Goal: Task Accomplishment & Management: Manage account settings

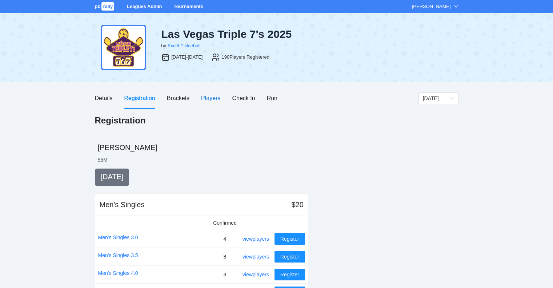
click at [209, 98] on div "Players" at bounding box center [210, 98] width 19 height 9
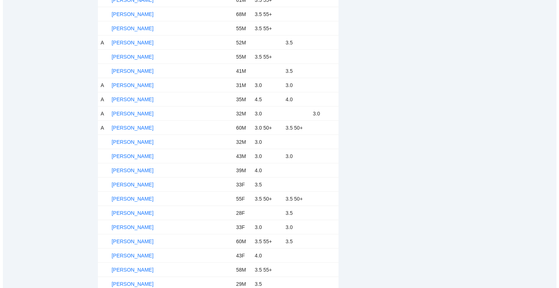
scroll to position [1398, 0]
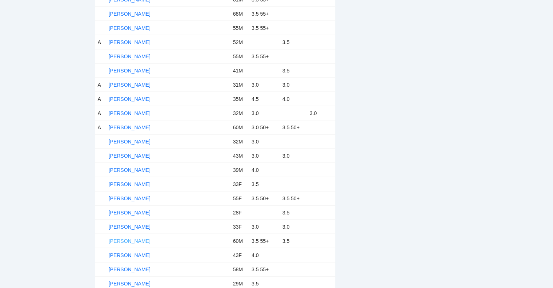
click at [132, 238] on link "[PERSON_NAME]" at bounding box center [130, 241] width 42 height 6
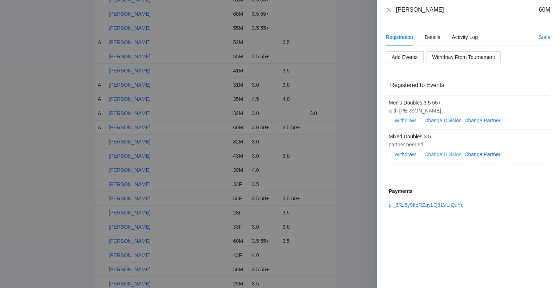
click at [444, 152] on link "Change Division" at bounding box center [442, 154] width 37 height 6
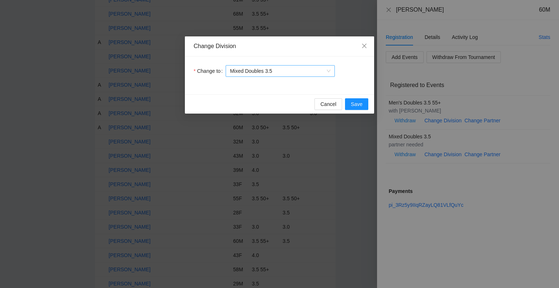
click at [309, 72] on span "Mixed Doubles 3.5" at bounding box center [280, 71] width 100 height 11
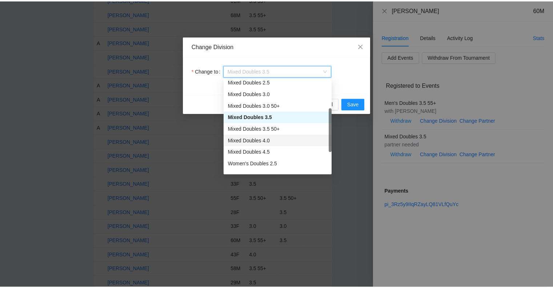
scroll to position [87, 0]
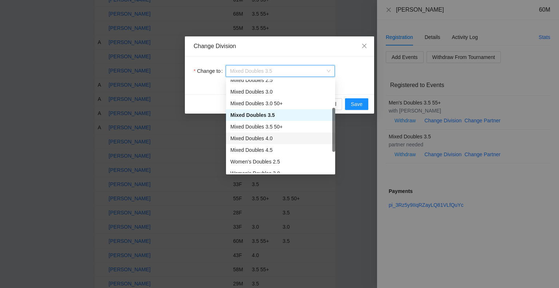
click at [254, 139] on div "Mixed Doubles 4.0" at bounding box center [280, 138] width 100 height 8
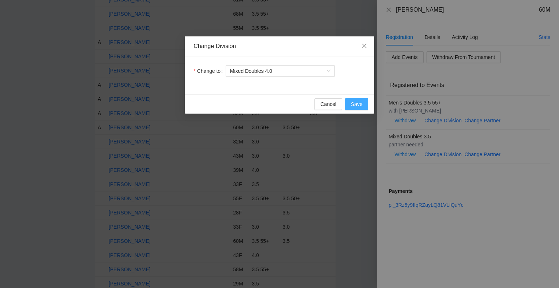
click at [356, 101] on span "Save" at bounding box center [357, 104] width 12 height 8
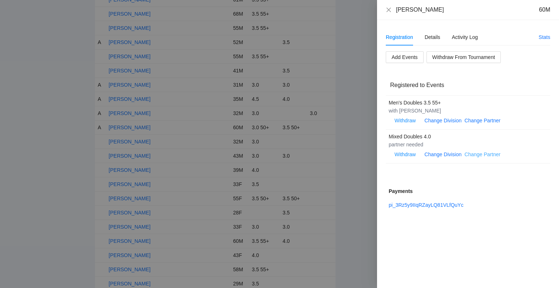
click at [483, 153] on link "Change Partner" at bounding box center [482, 154] width 36 height 6
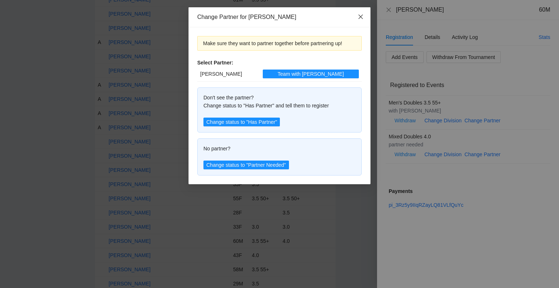
click at [361, 18] on icon "close" at bounding box center [361, 17] width 6 height 6
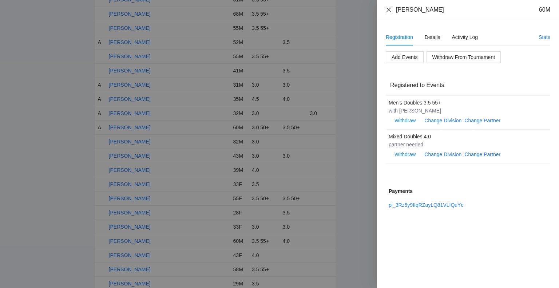
click at [388, 11] on icon "close" at bounding box center [388, 9] width 4 height 4
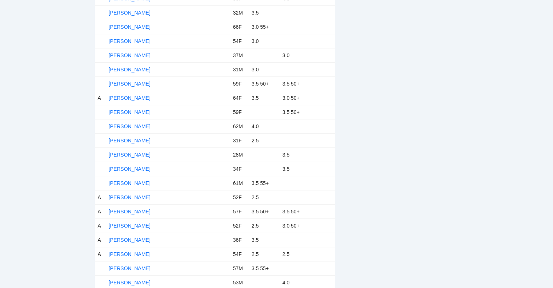
scroll to position [55, 0]
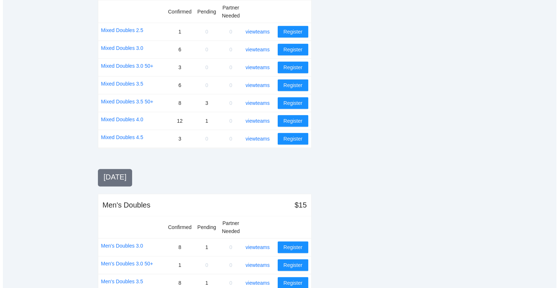
scroll to position [525, 0]
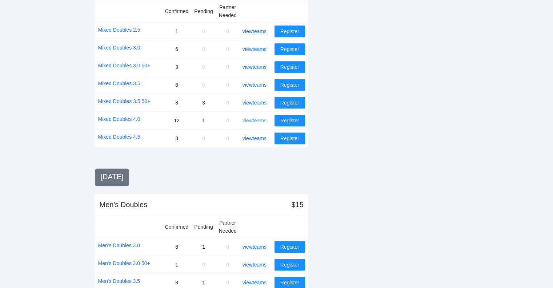
click at [256, 120] on link "view teams" at bounding box center [255, 121] width 24 height 6
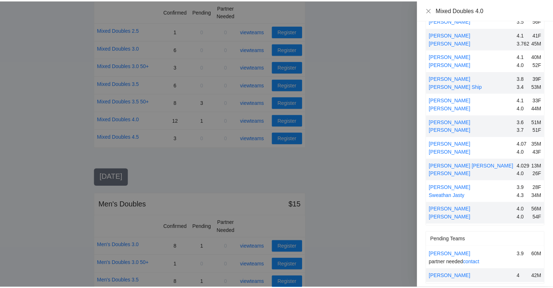
scroll to position [87, 0]
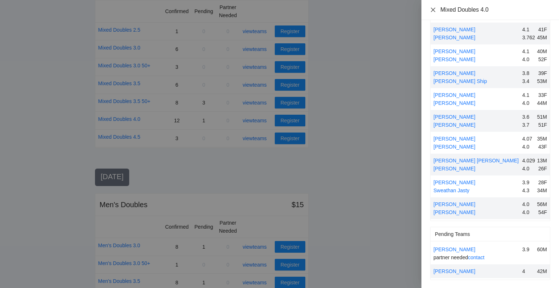
click at [432, 8] on icon "close" at bounding box center [433, 9] width 4 height 4
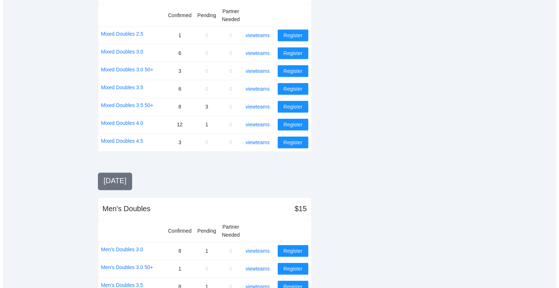
scroll to position [521, 0]
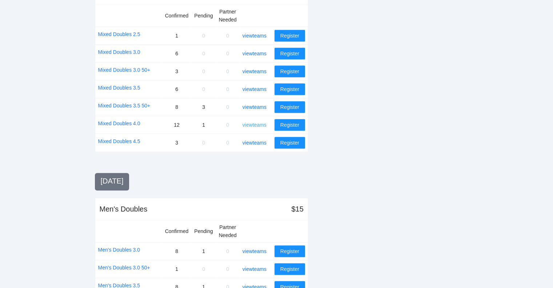
click at [257, 122] on link "view teams" at bounding box center [255, 125] width 24 height 6
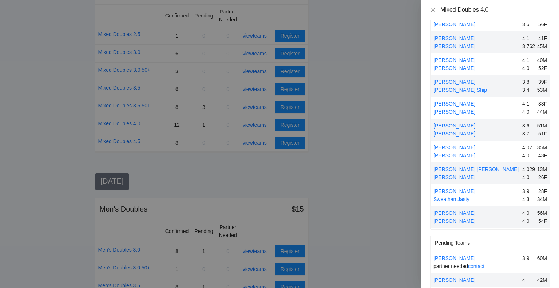
scroll to position [87, 0]
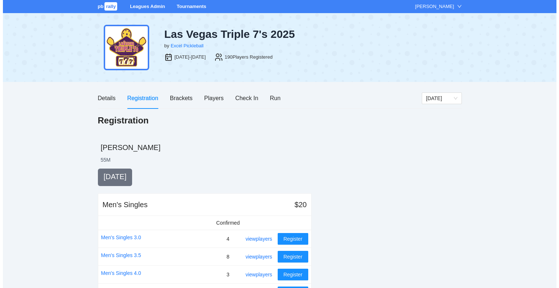
scroll to position [521, 0]
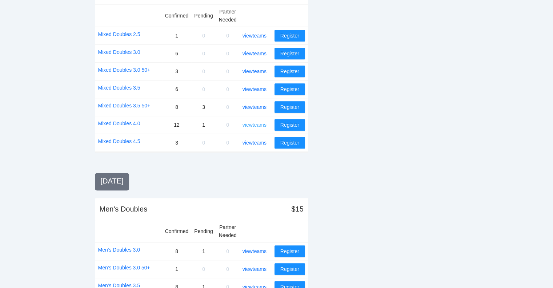
click at [253, 122] on link "view teams" at bounding box center [255, 125] width 24 height 6
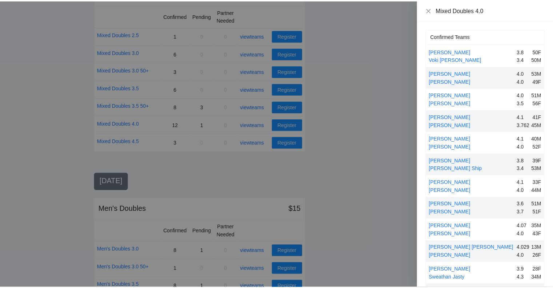
scroll to position [87, 0]
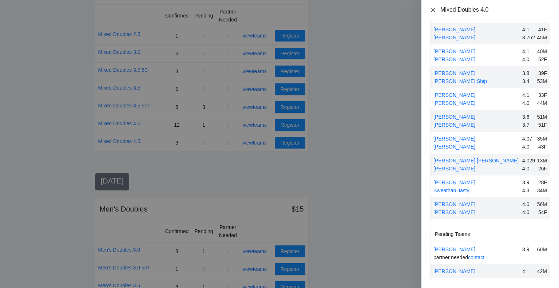
click at [432, 9] on icon "close" at bounding box center [433, 9] width 4 height 4
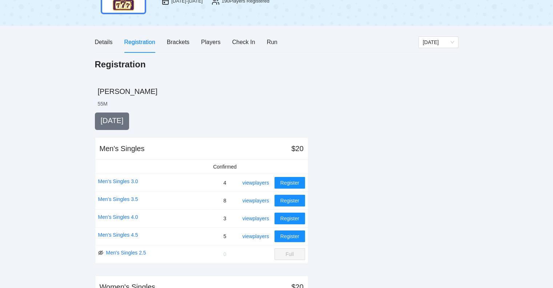
scroll to position [0, 0]
